Goal: Task Accomplishment & Management: Manage account settings

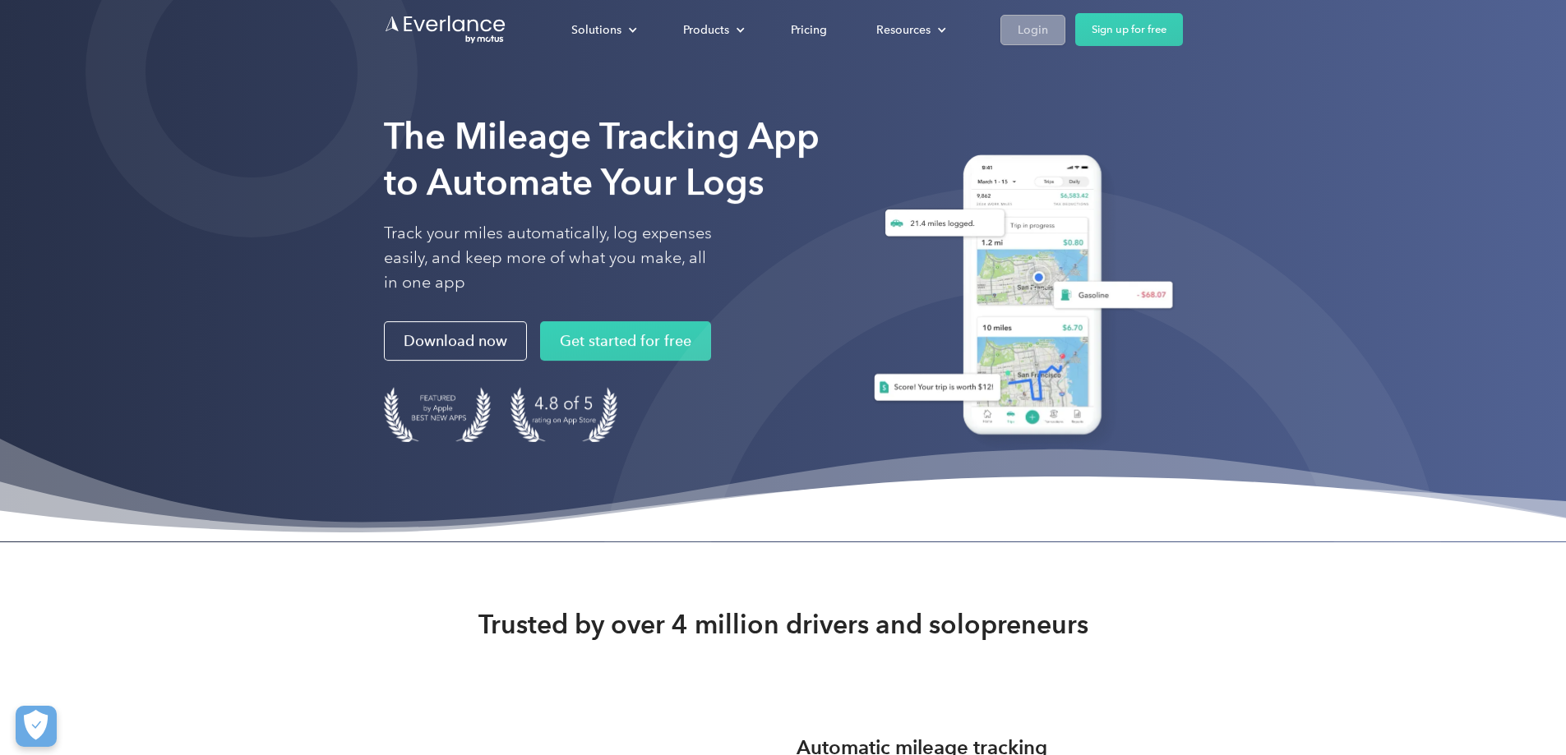
click at [1048, 38] on div "Login" at bounding box center [1033, 30] width 30 height 21
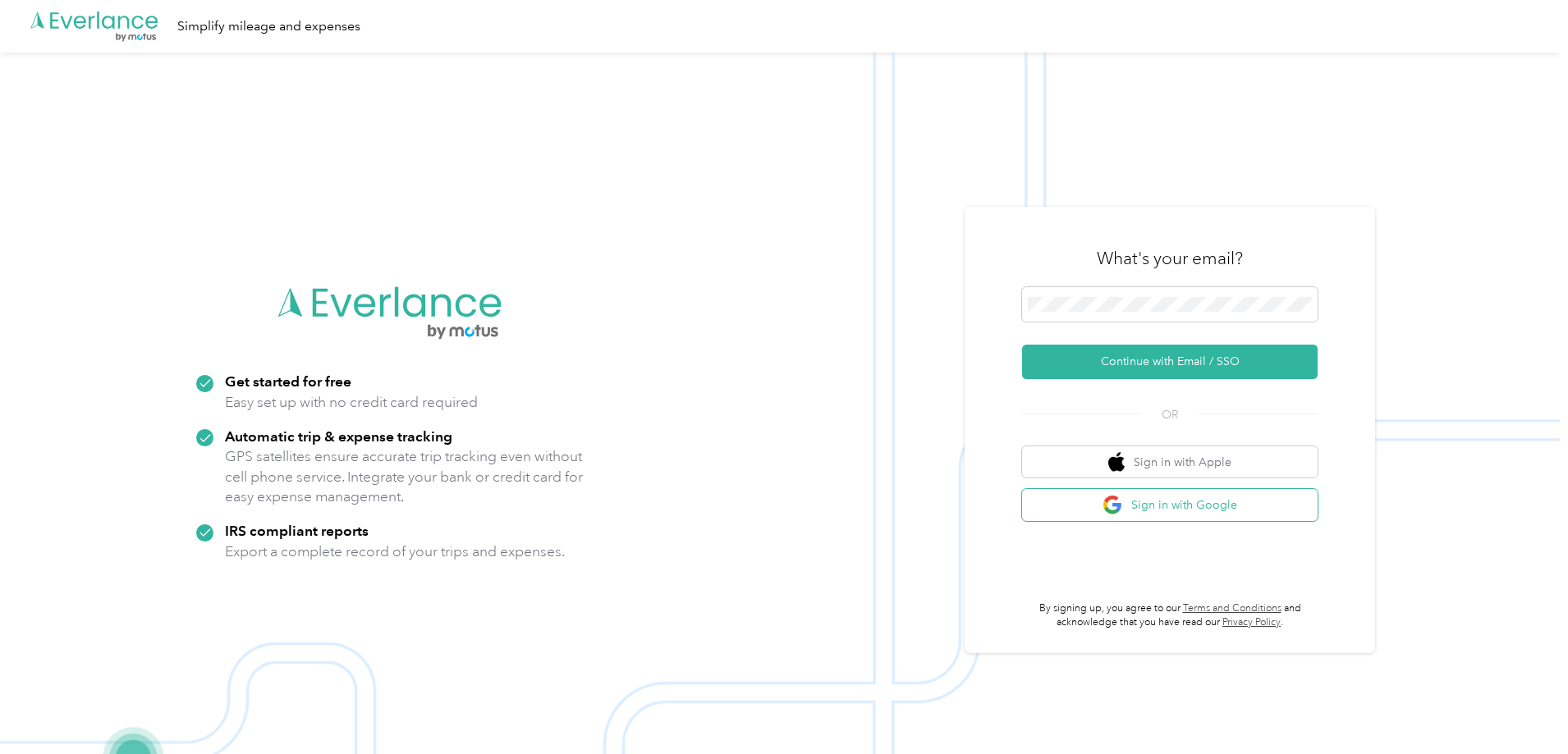
click at [1196, 512] on button "Sign in with Google" at bounding box center [1170, 505] width 296 height 32
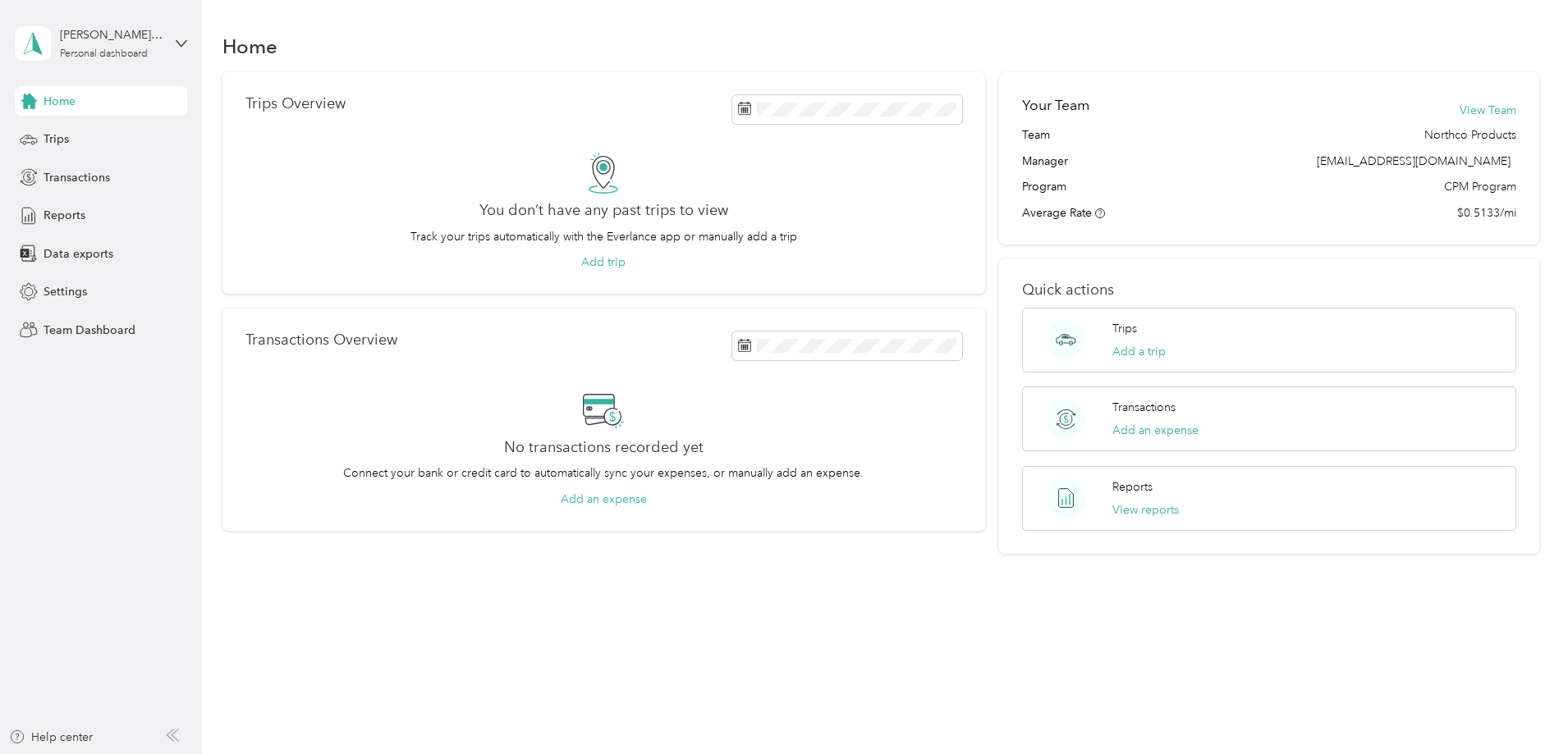
click at [174, 58] on div "[PERSON_NAME] Del [PERSON_NAME] Personal dashboard" at bounding box center [101, 44] width 173 height 58
click at [37, 148] on div "Team dashboard Personal dashboard Log out" at bounding box center [187, 170] width 323 height 104
click at [166, 44] on div "[PERSON_NAME] Del [PERSON_NAME] Personal dashboard" at bounding box center [101, 44] width 173 height 58
click at [111, 130] on div "Team dashboard" at bounding box center [74, 135] width 88 height 17
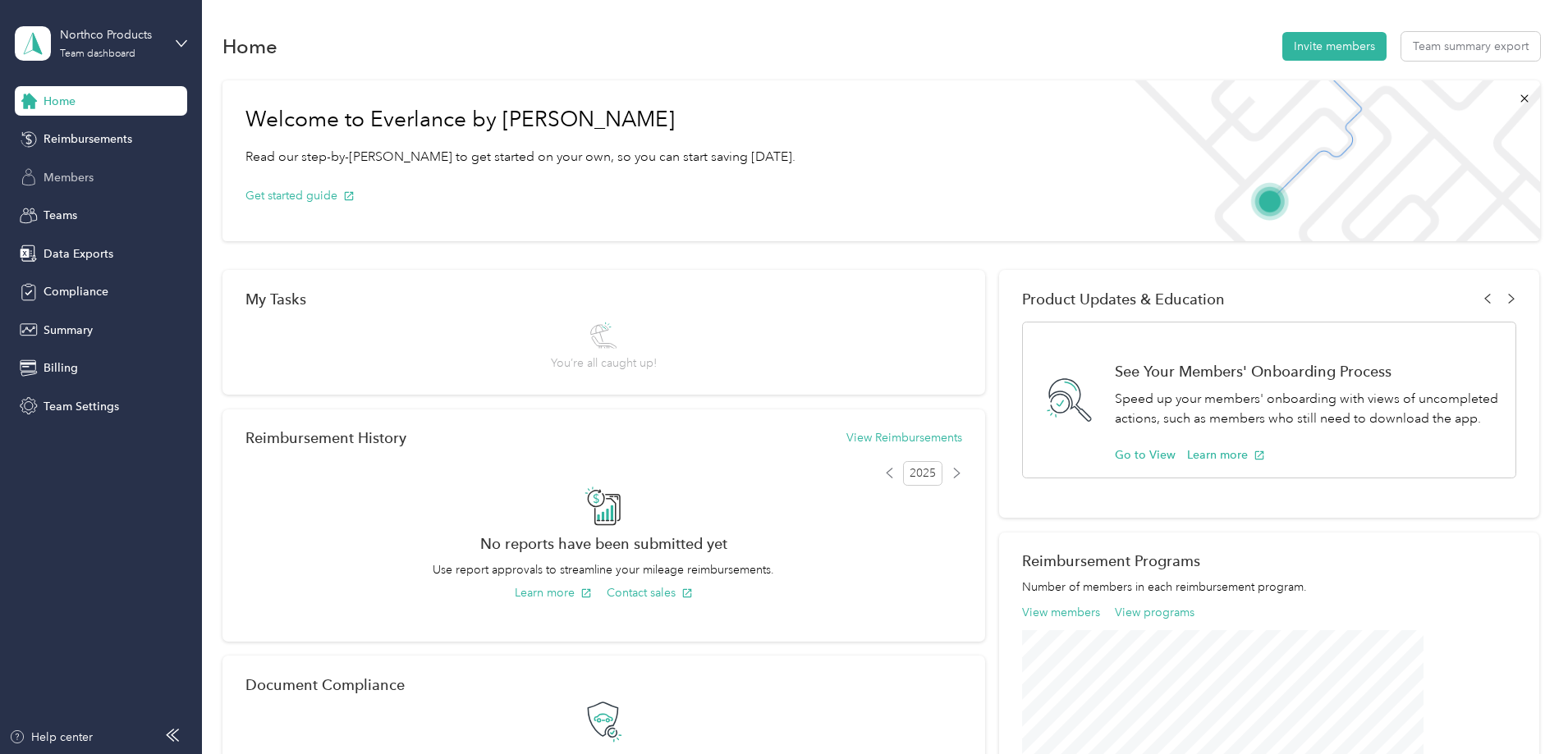
click at [80, 173] on span "Members" at bounding box center [69, 177] width 50 height 17
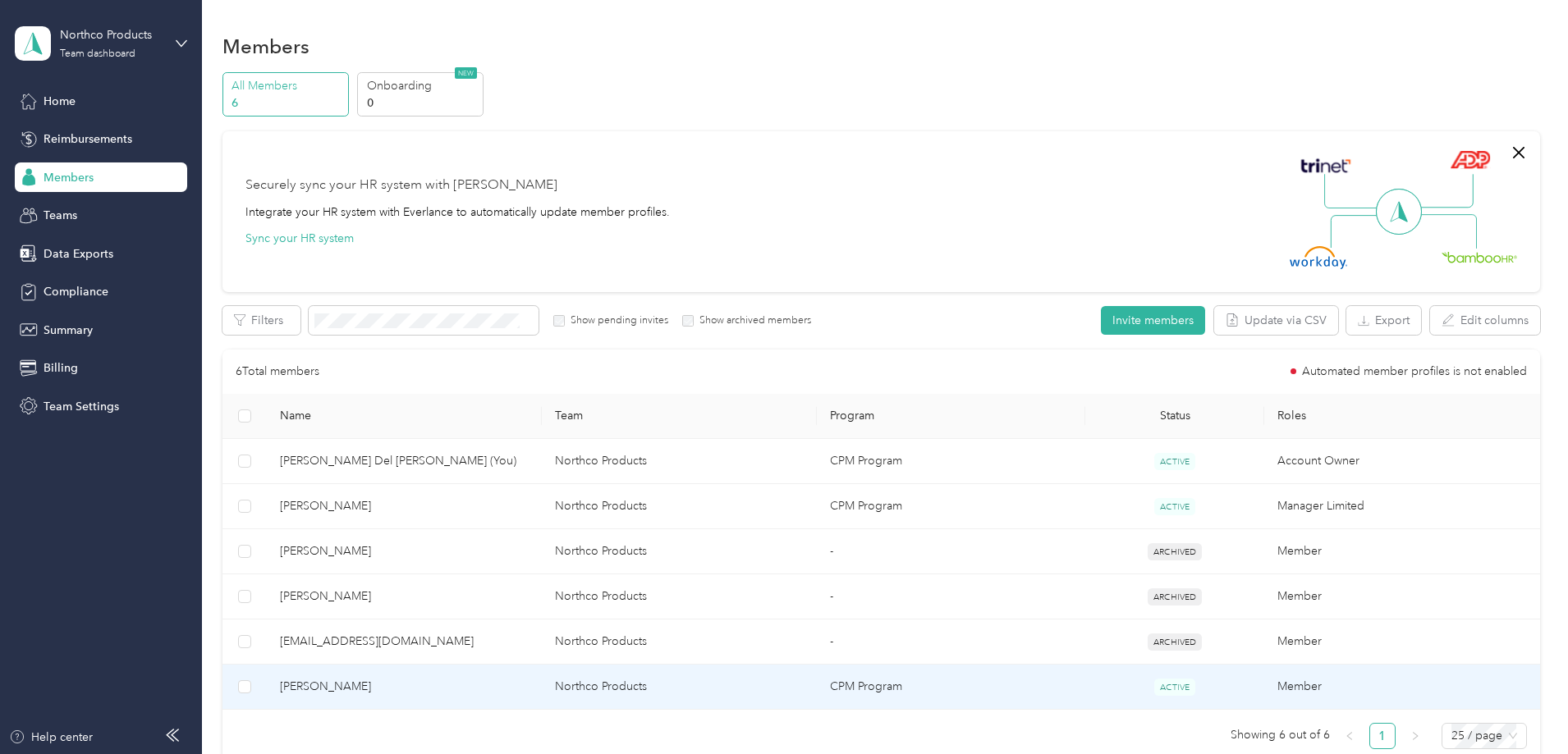
click at [484, 684] on span "[PERSON_NAME]" at bounding box center [403, 687] width 249 height 18
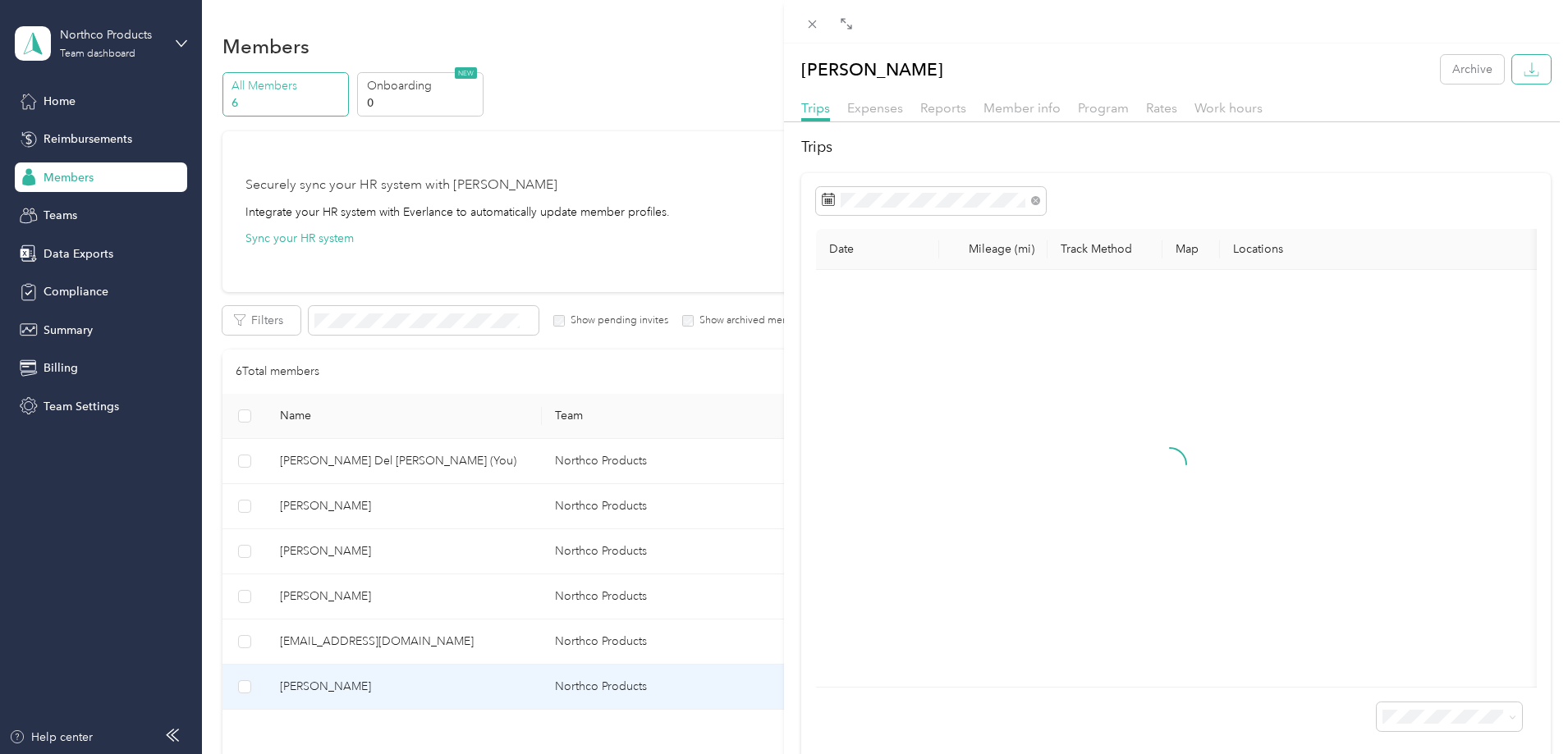
click at [1512, 67] on button "button" at bounding box center [1531, 69] width 39 height 29
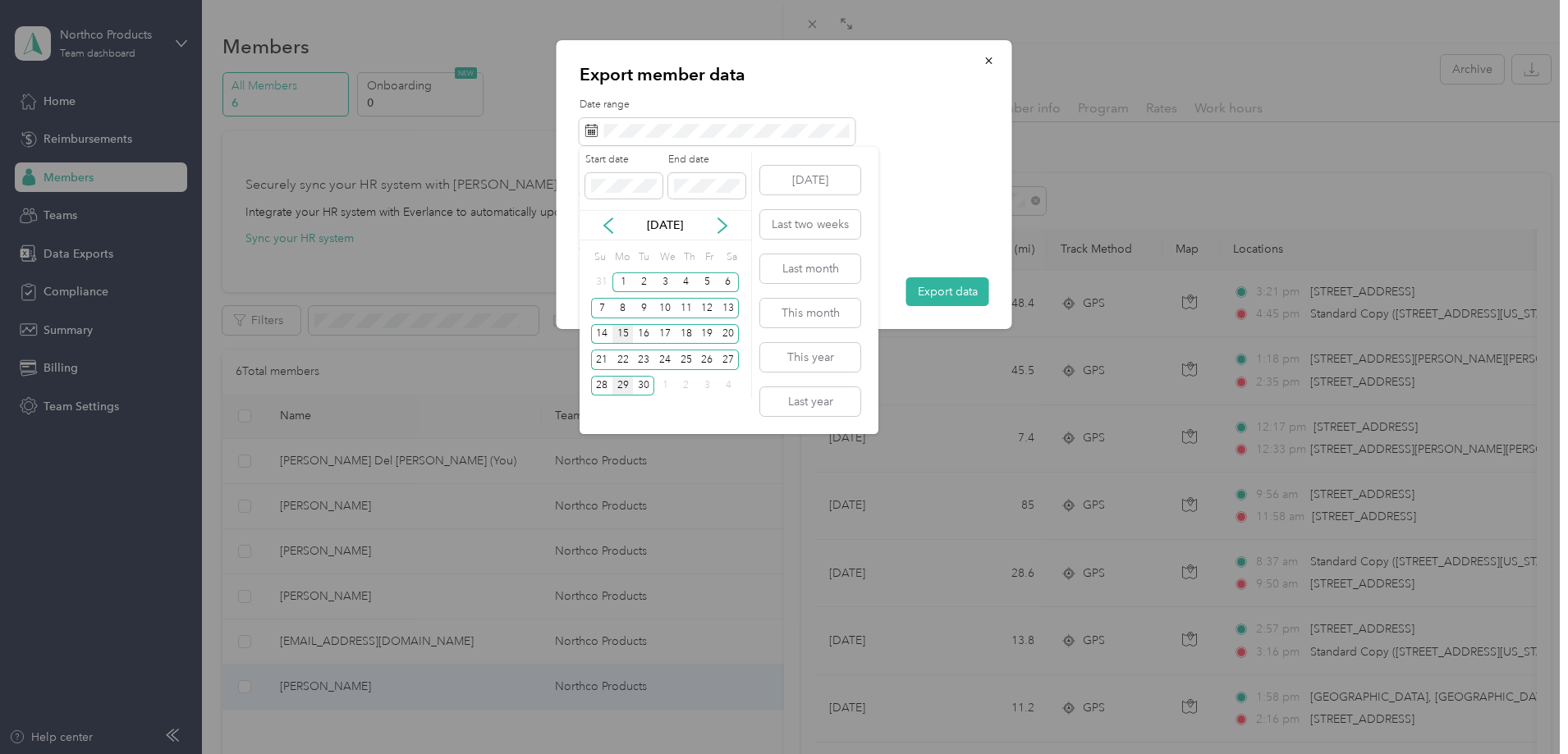
click at [618, 336] on div "15" at bounding box center [622, 335] width 21 height 21
click at [606, 392] on div "28" at bounding box center [601, 385] width 21 height 21
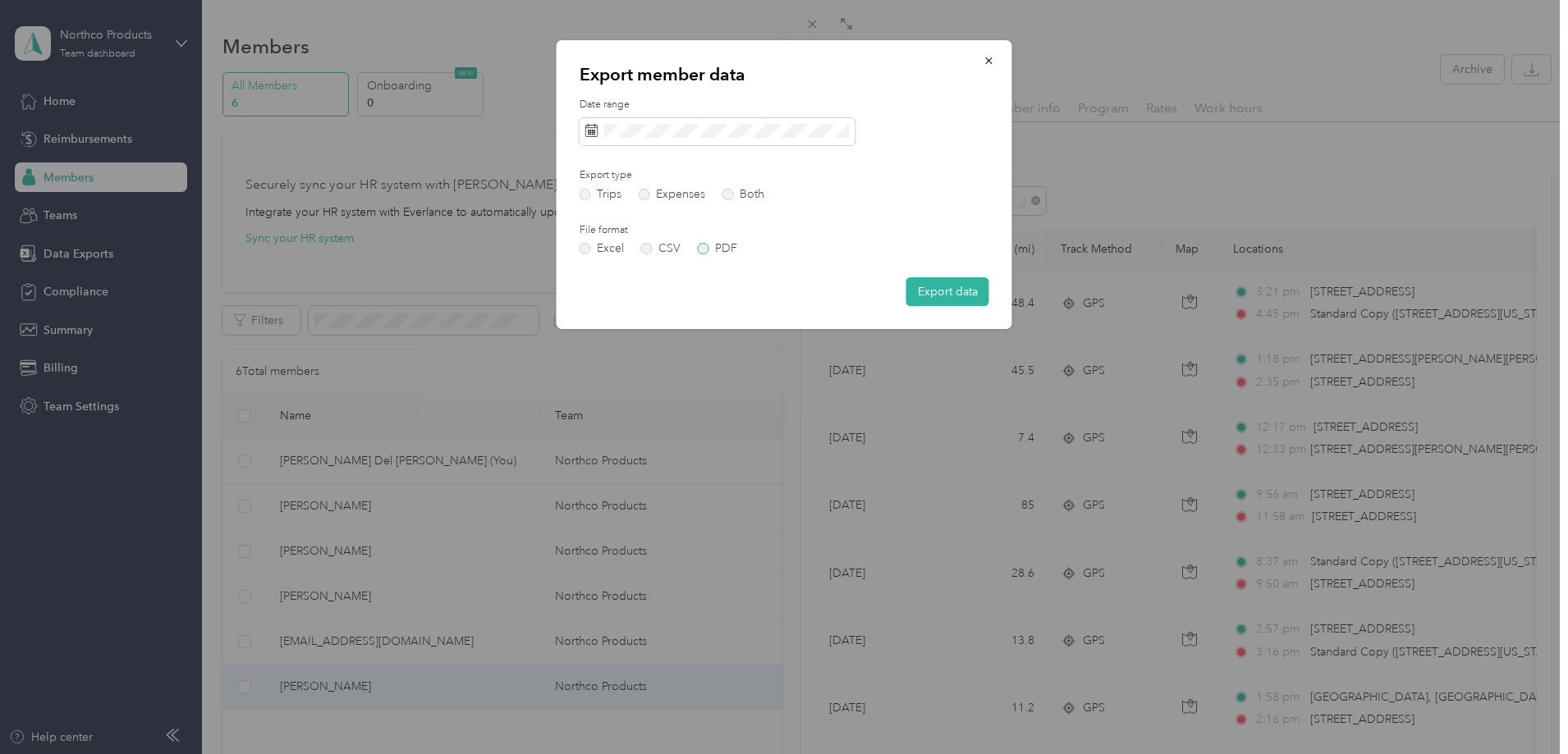
click at [726, 248] on label "PDF" at bounding box center [717, 249] width 39 height 12
click at [957, 288] on button "Export data" at bounding box center [947, 292] width 83 height 29
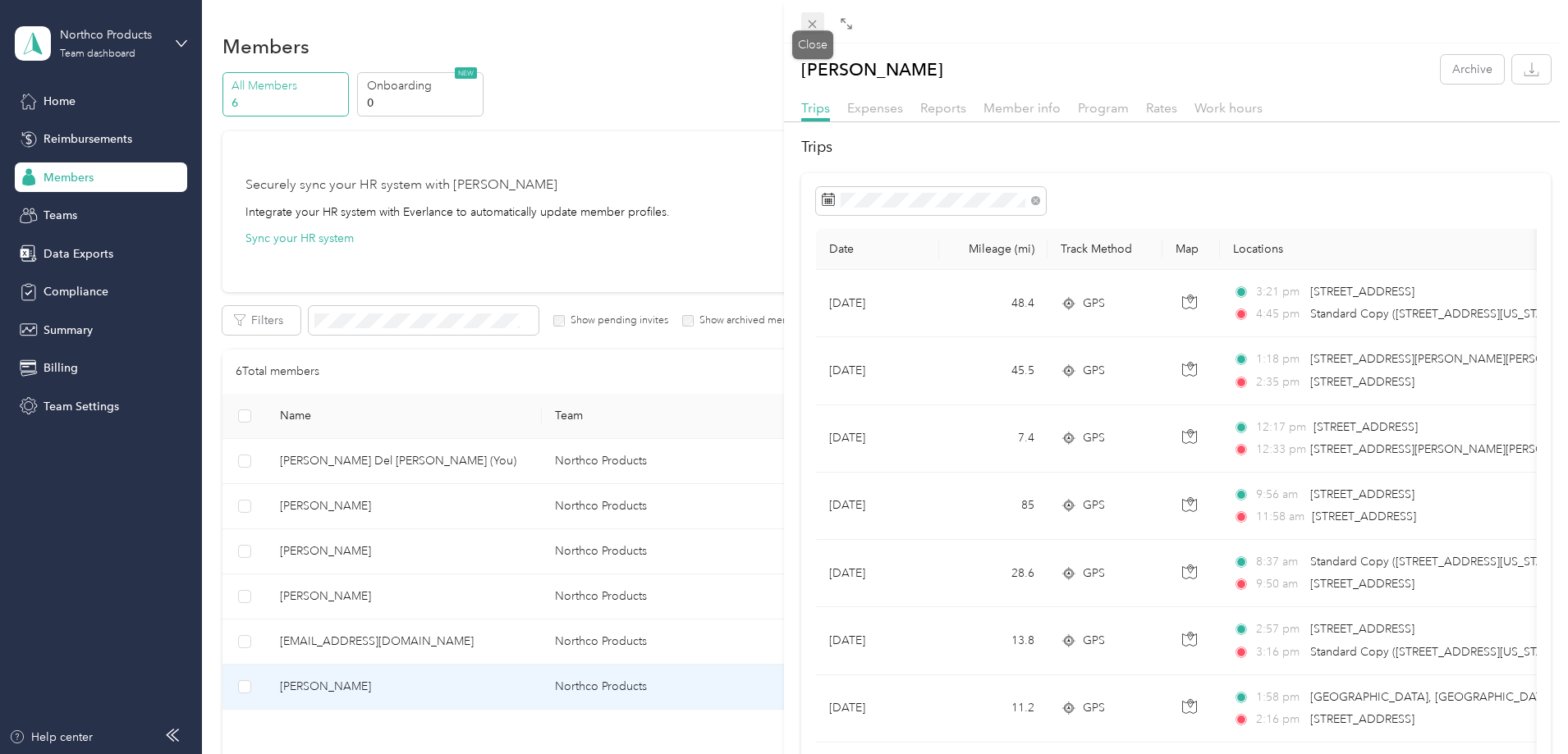
click at [818, 23] on icon at bounding box center [812, 24] width 14 height 14
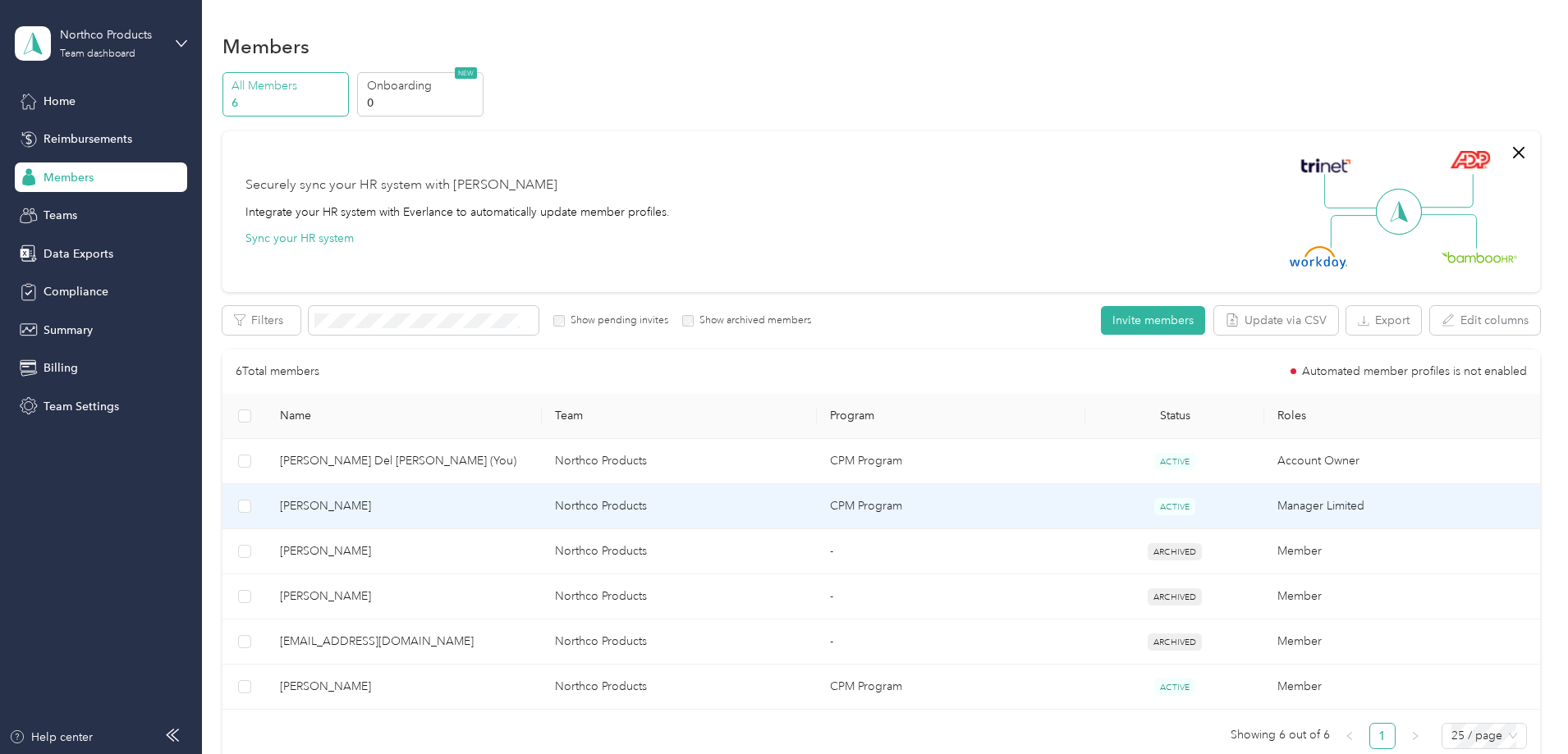
click at [424, 517] on td "Kyle Hoag" at bounding box center [403, 506] width 275 height 45
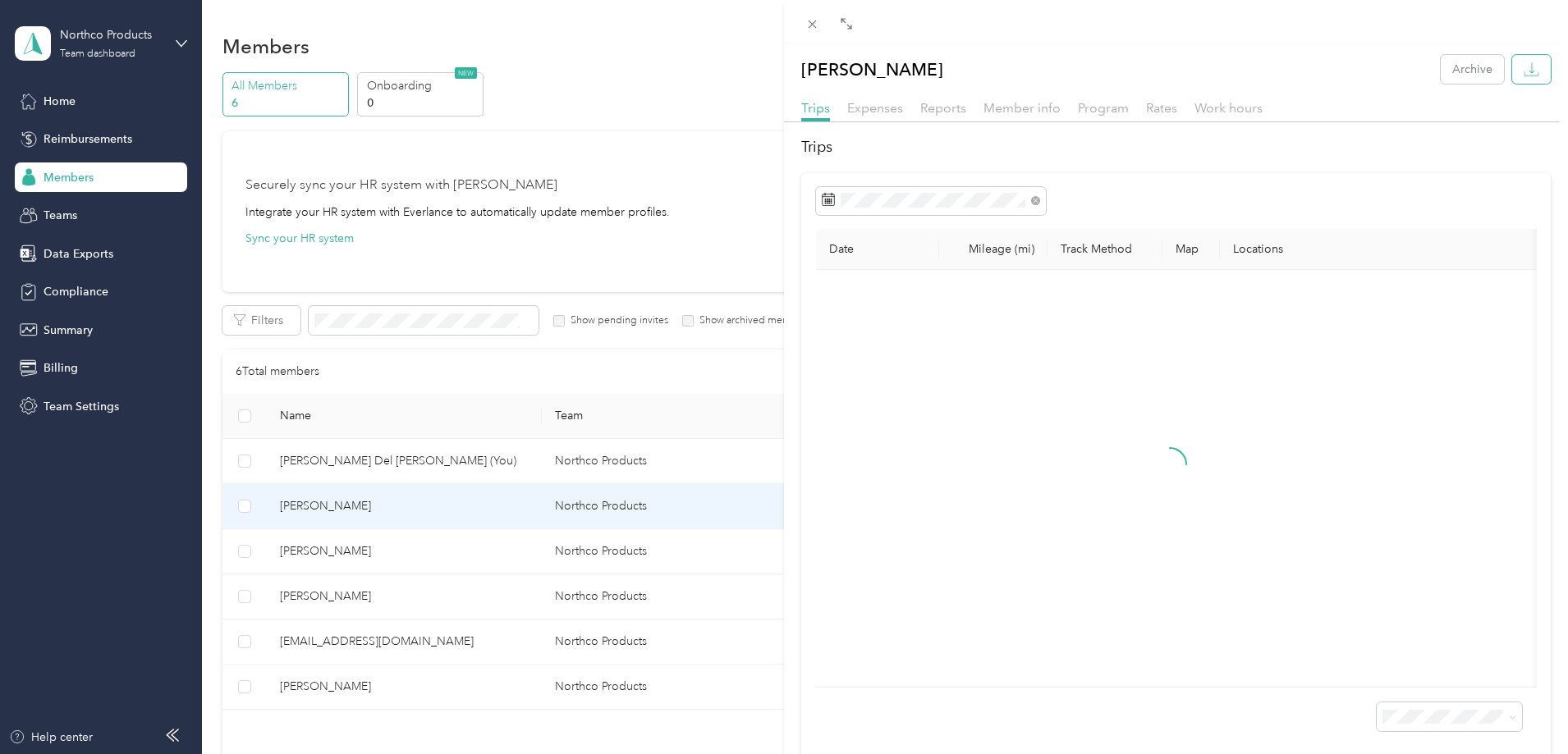
click at [1524, 65] on icon "button" at bounding box center [1532, 70] width 16 height 16
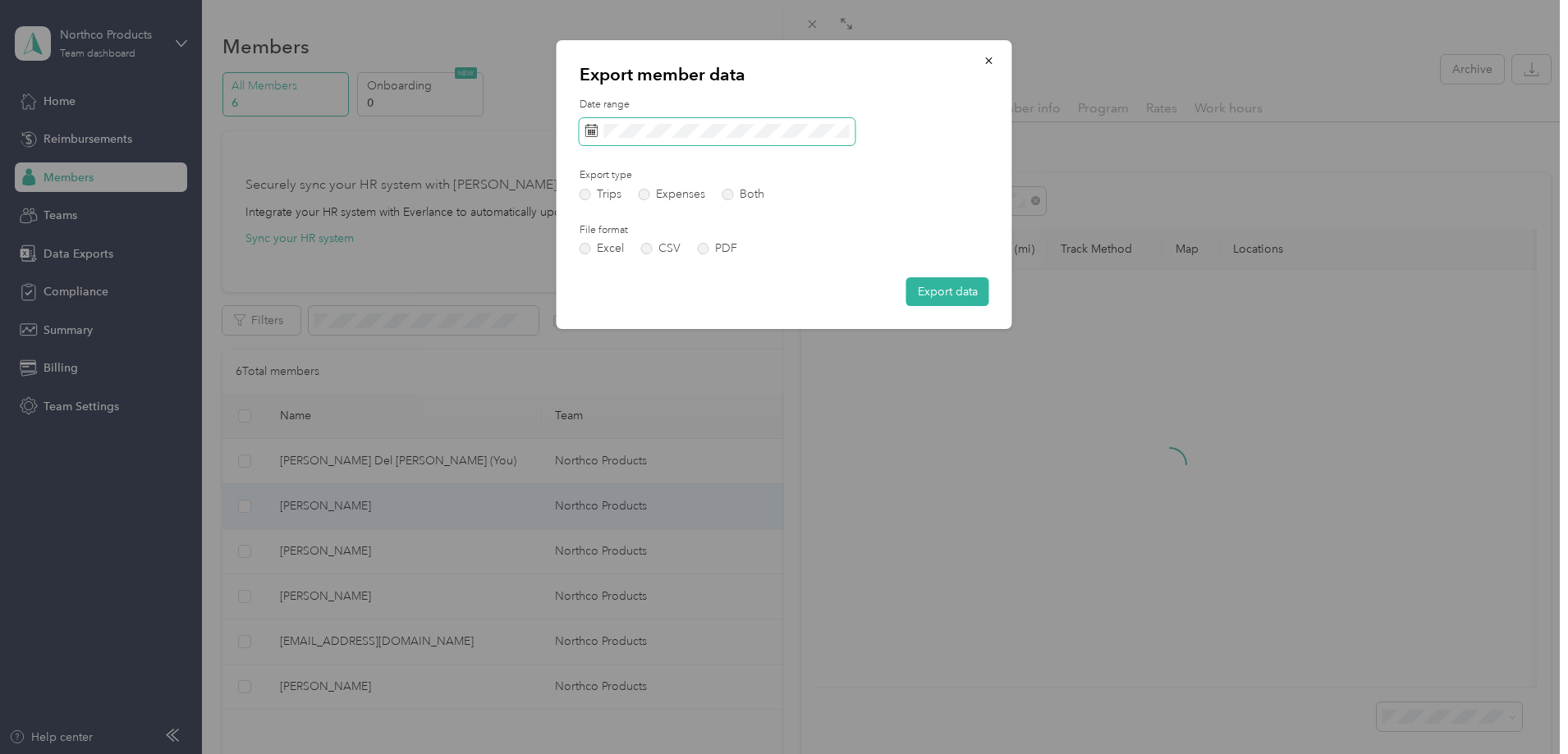
click at [638, 139] on span at bounding box center [717, 132] width 276 height 28
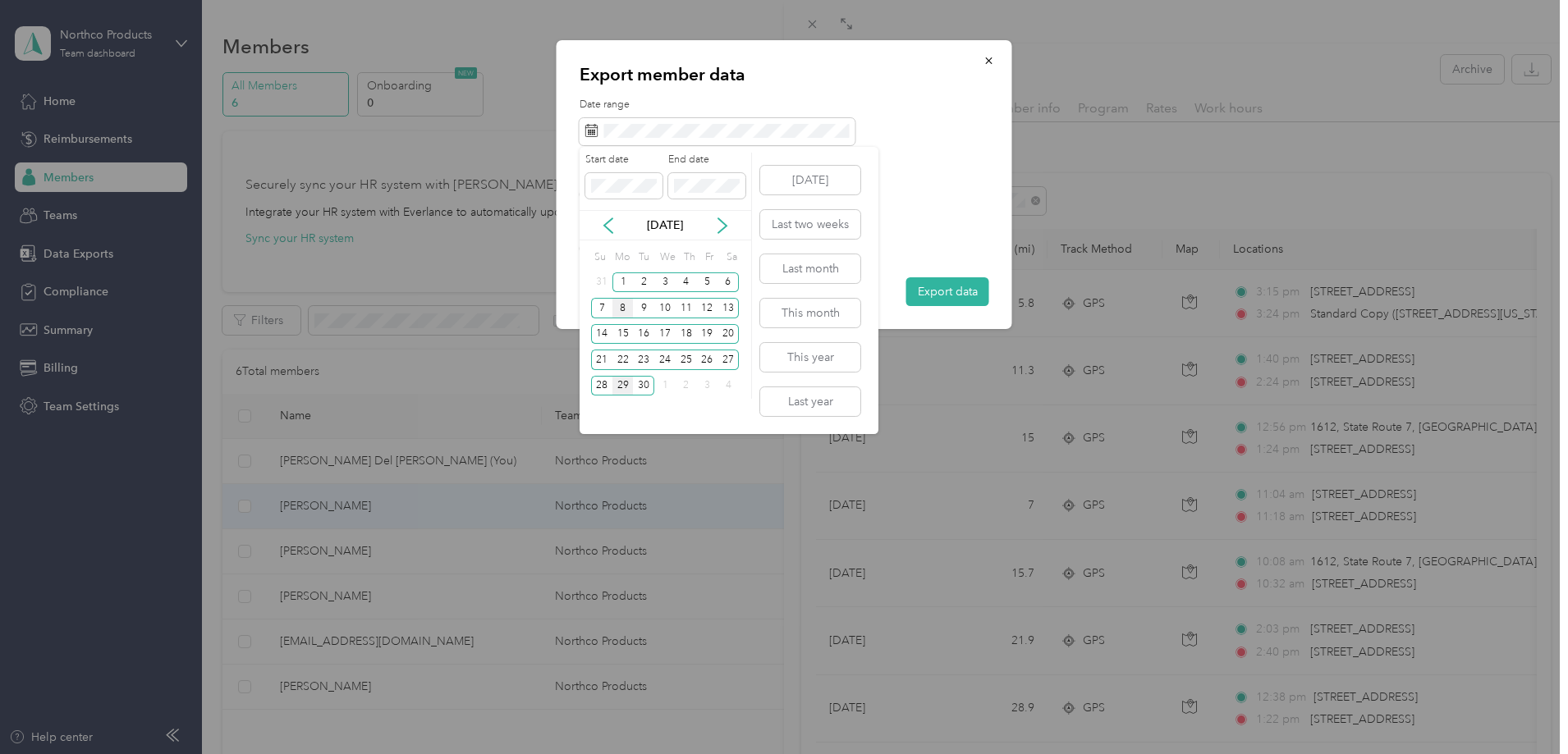
click at [628, 307] on div "8" at bounding box center [622, 308] width 21 height 21
click at [618, 348] on div "22" at bounding box center [622, 361] width 21 height 26
click at [623, 338] on div "15" at bounding box center [622, 335] width 21 height 21
click at [627, 329] on div "15" at bounding box center [622, 335] width 21 height 21
click at [594, 389] on div "28" at bounding box center [601, 385] width 21 height 21
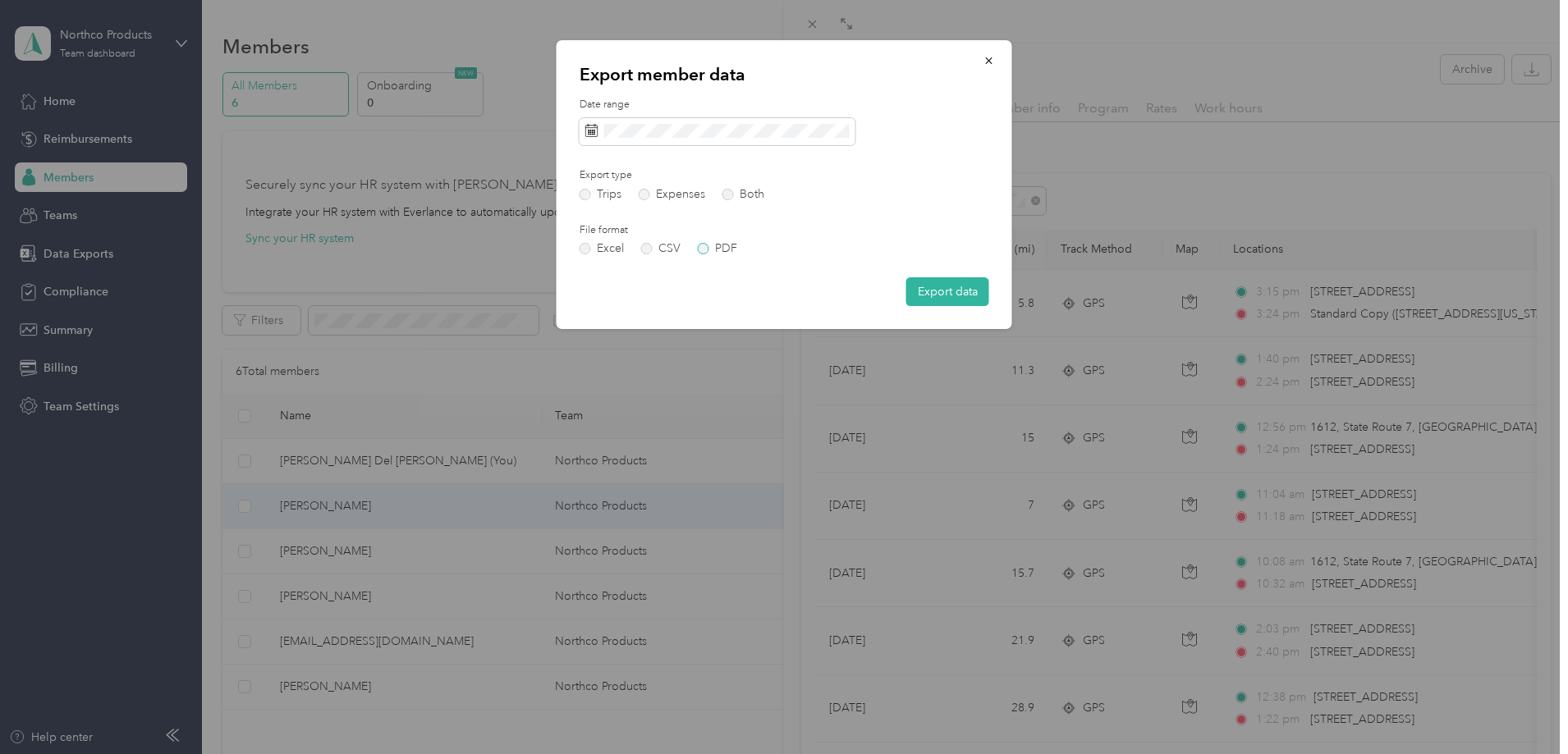
click at [715, 248] on label "PDF" at bounding box center [717, 249] width 39 height 12
click at [934, 302] on button "Export data" at bounding box center [947, 292] width 83 height 29
